Goal: Information Seeking & Learning: Learn about a topic

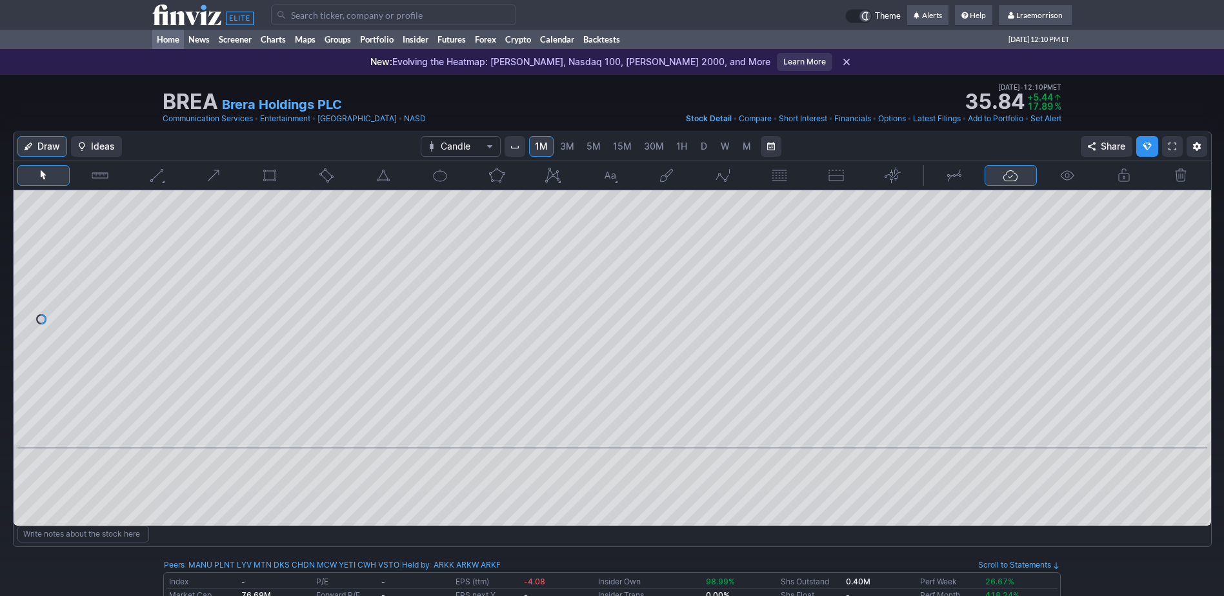
click at [172, 37] on link "Home" at bounding box center [168, 39] width 32 height 19
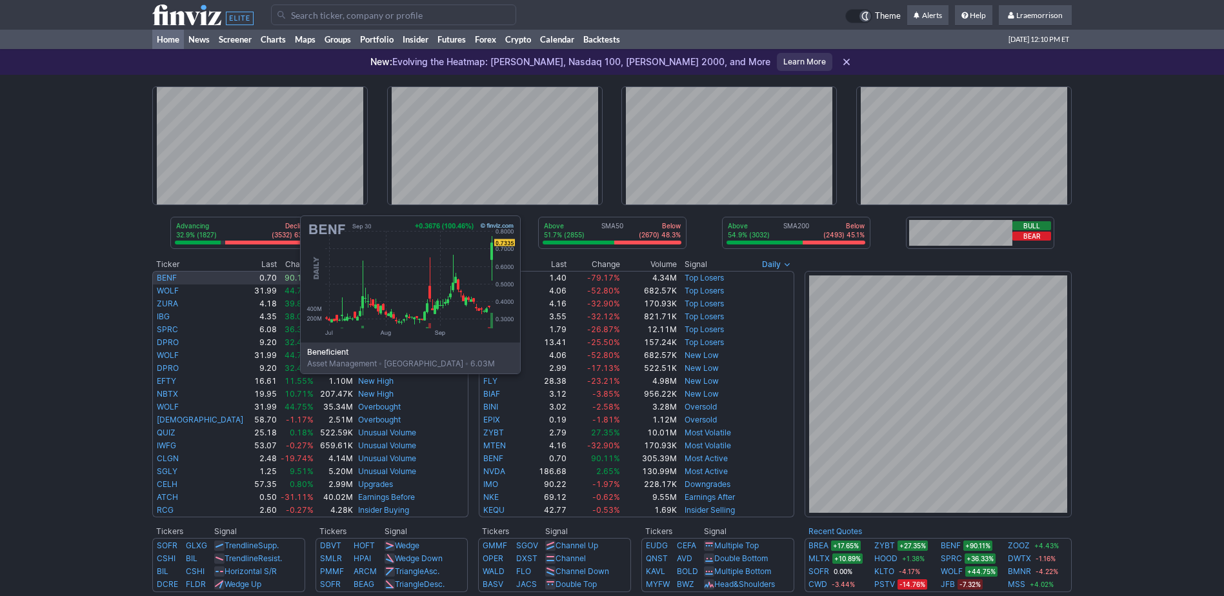
click at [171, 277] on link "BENF" at bounding box center [167, 278] width 20 height 10
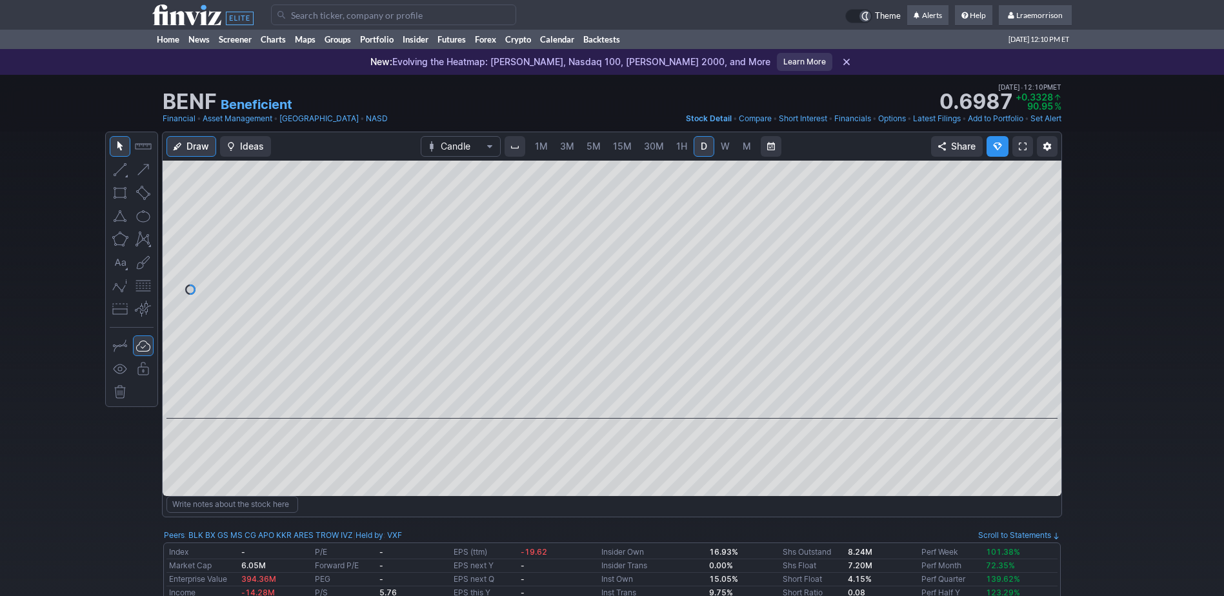
click at [539, 148] on span "1M" at bounding box center [541, 146] width 13 height 11
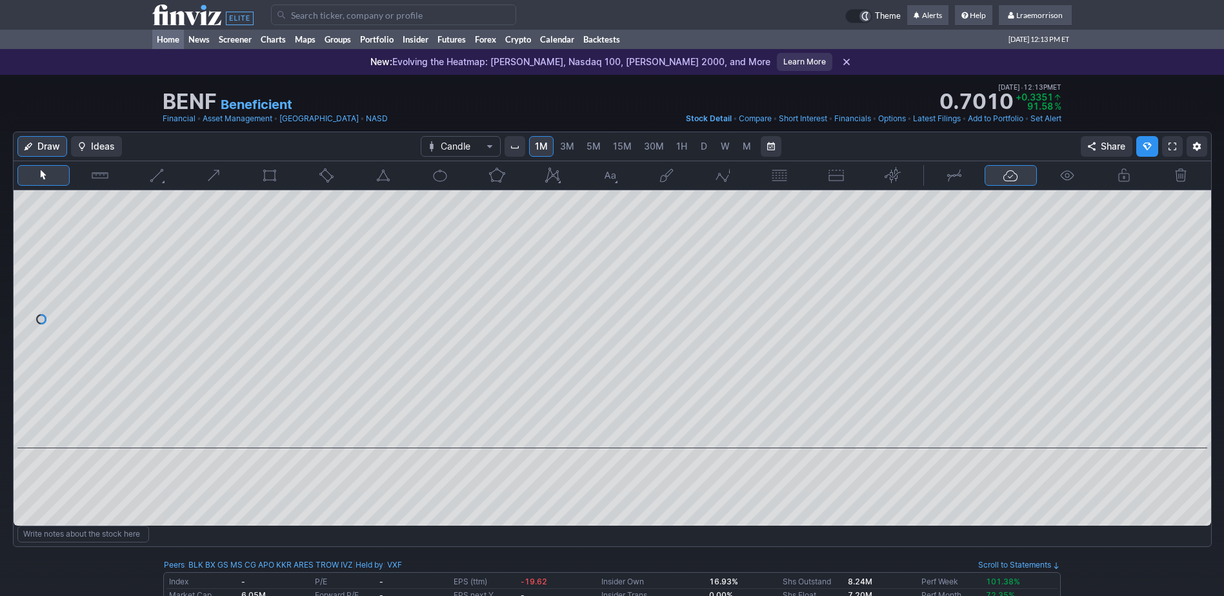
click at [160, 40] on link "Home" at bounding box center [168, 39] width 32 height 19
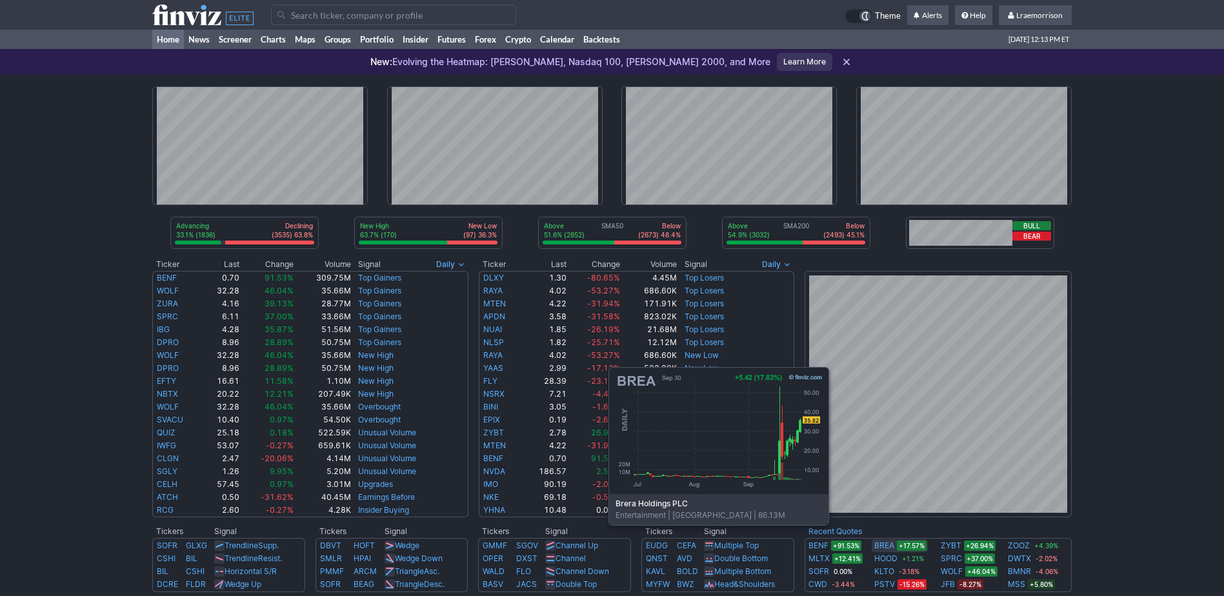
click at [885, 545] on link "BREA" at bounding box center [884, 545] width 20 height 13
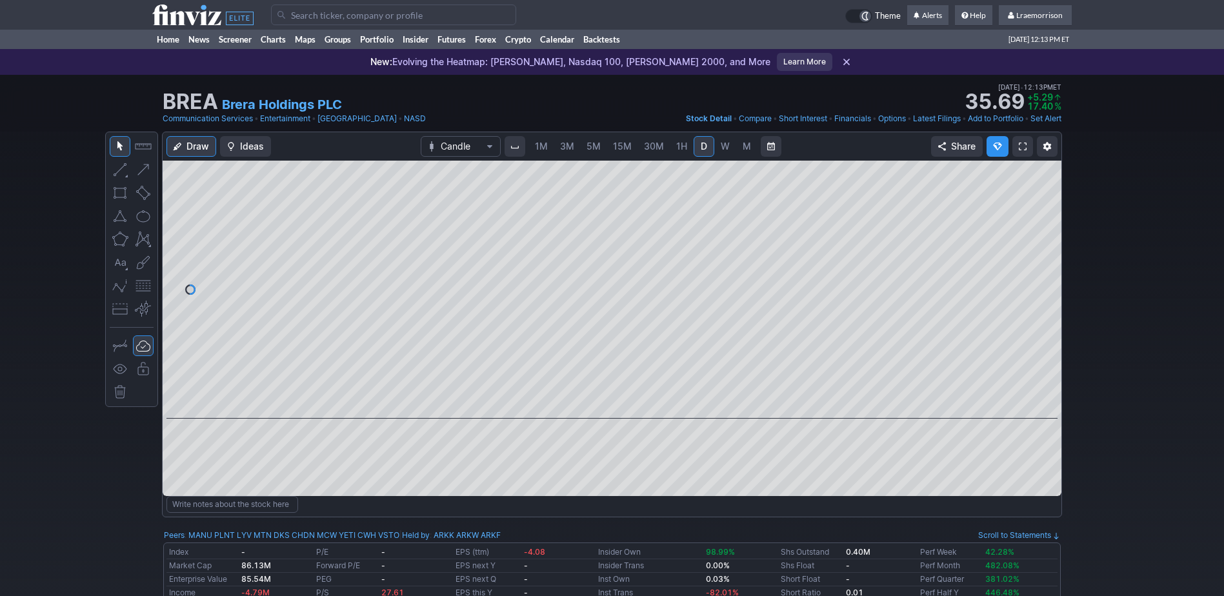
click at [537, 146] on span "1M" at bounding box center [541, 146] width 13 height 11
